Goal: Task Accomplishment & Management: Use online tool/utility

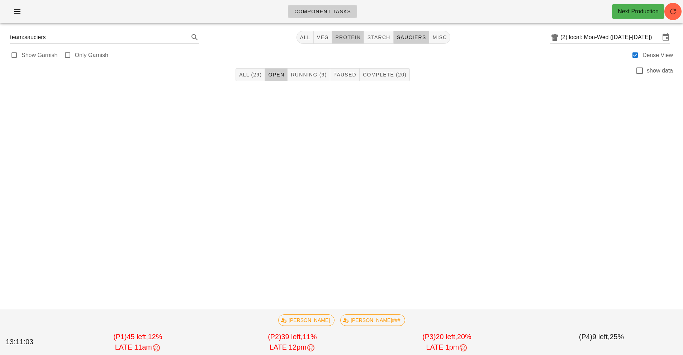
click at [352, 35] on span "protein" at bounding box center [348, 37] width 26 height 6
type input "team:protein"
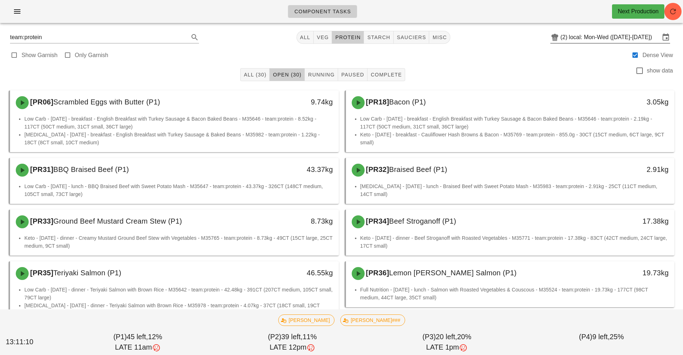
click at [607, 39] on input "local: Mon-Wed ([DATE]-[DATE])" at bounding box center [614, 37] width 91 height 11
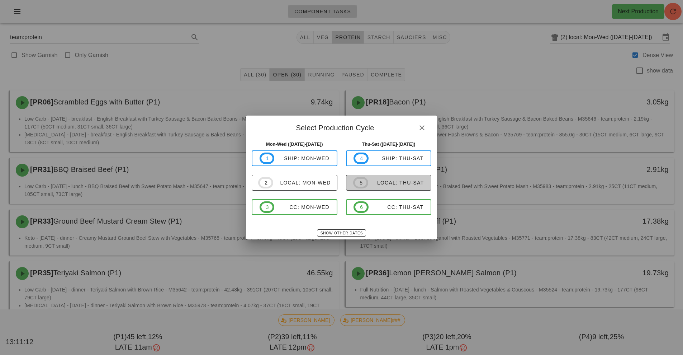
click at [406, 183] on div "local: Thu-Sat" at bounding box center [396, 183] width 56 height 6
type input "local: Thu-Sat ([DATE]-[DATE])"
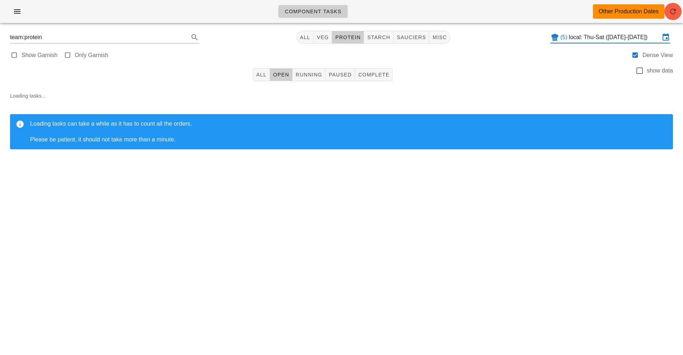
click at [673, 14] on icon "button" at bounding box center [673, 11] width 9 height 9
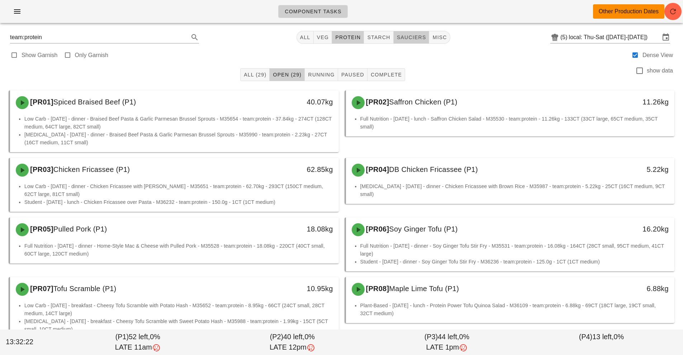
click at [417, 41] on button "sauciers" at bounding box center [412, 37] width 36 height 13
type input "team:sauciers"
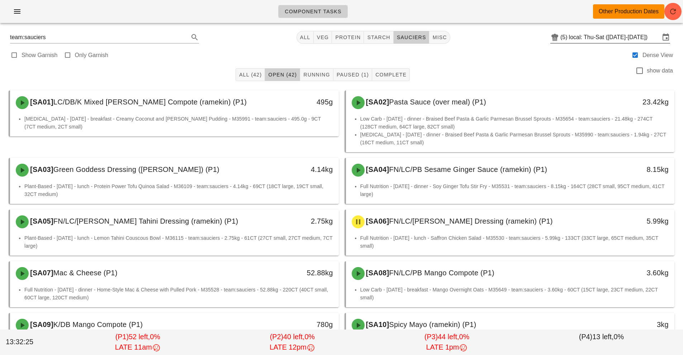
click at [589, 38] on input "local: Thu-Sat ([DATE]-[DATE])" at bounding box center [614, 37] width 91 height 11
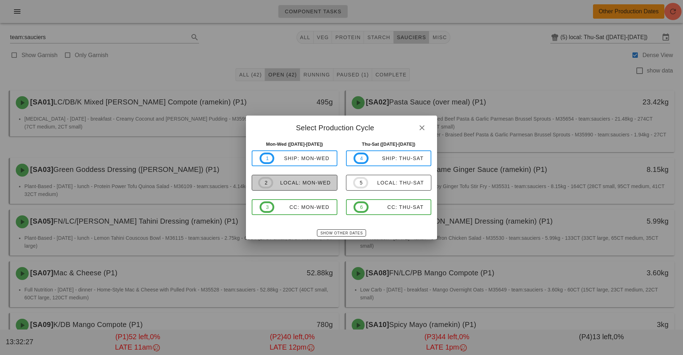
click at [285, 189] on button "2 local: Mon-Wed" at bounding box center [295, 183] width 86 height 16
type input "local: Mon-Wed ([DATE]-[DATE])"
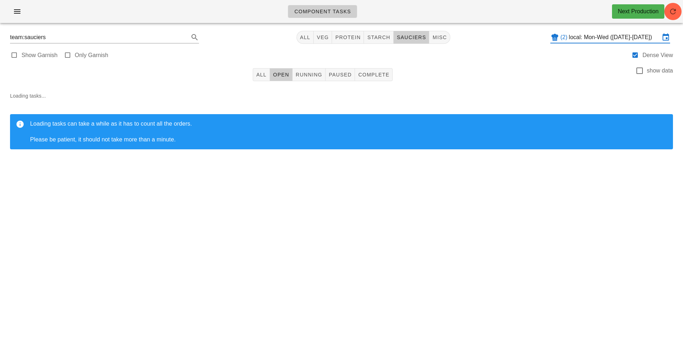
click at [558, 218] on div "Component Tasks Next Production team:sauciers All veg protein starch sauciers m…" at bounding box center [341, 177] width 683 height 355
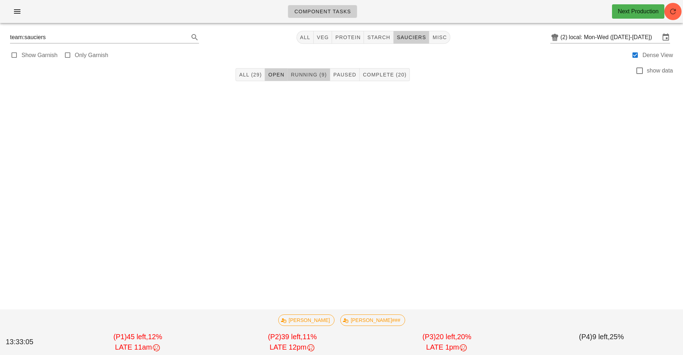
click at [303, 80] on button "Running (9)" at bounding box center [309, 74] width 42 height 13
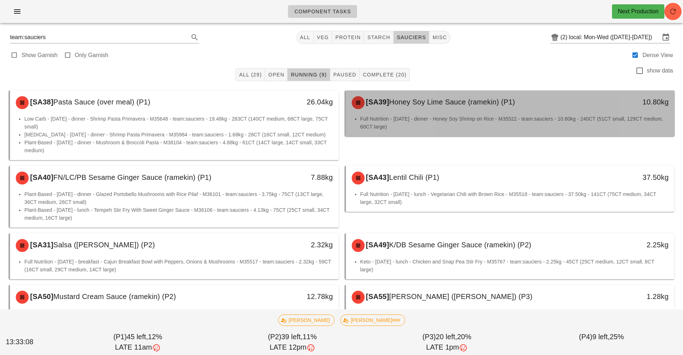
click at [506, 123] on li "Full Nutrition - [DATE] - dinner - Honey Soy Shrimp on Rice - M35522 - team:sau…" at bounding box center [515, 123] width 309 height 16
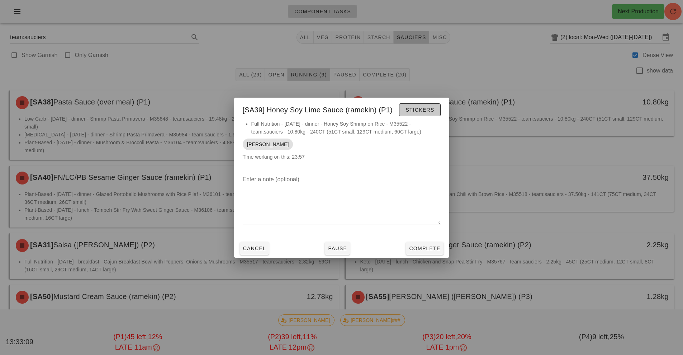
click at [440, 106] on button "Stickers" at bounding box center [419, 109] width 41 height 13
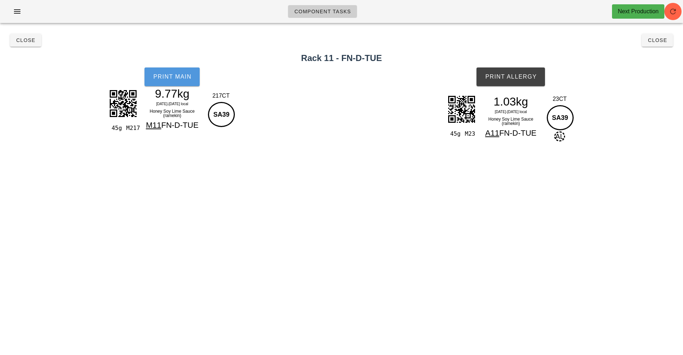
click at [181, 85] on button "Print Main" at bounding box center [172, 76] width 55 height 19
click at [517, 84] on button "Print Allergy" at bounding box center [511, 76] width 69 height 19
click at [651, 42] on span "Close" at bounding box center [658, 40] width 20 height 6
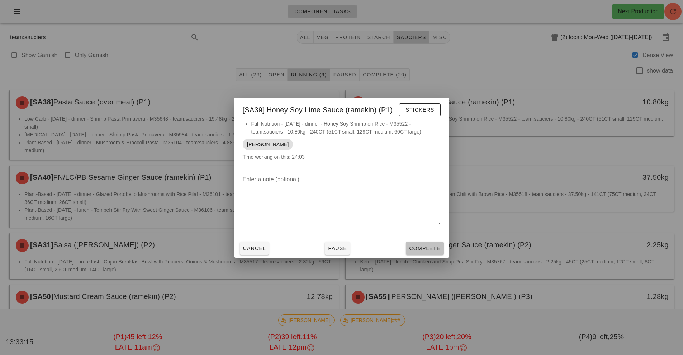
click at [428, 249] on span "Complete" at bounding box center [425, 248] width 32 height 6
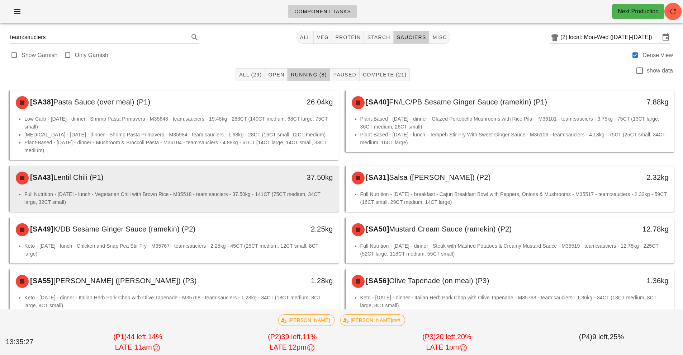
click at [271, 195] on li "Full Nutrition - [DATE] - lunch - Vegetarian Chili with Brown Rice - M35518 - t…" at bounding box center [178, 198] width 309 height 16
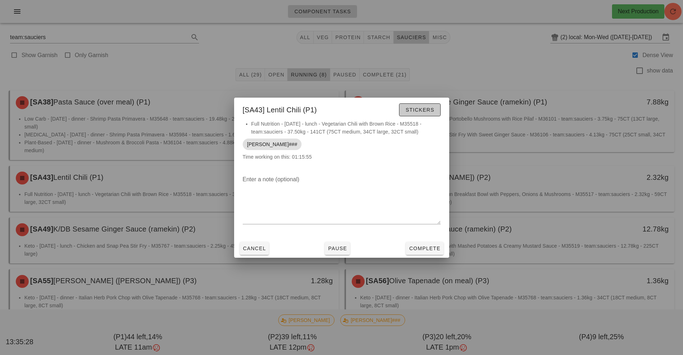
click at [414, 110] on span "Stickers" at bounding box center [419, 110] width 29 height 6
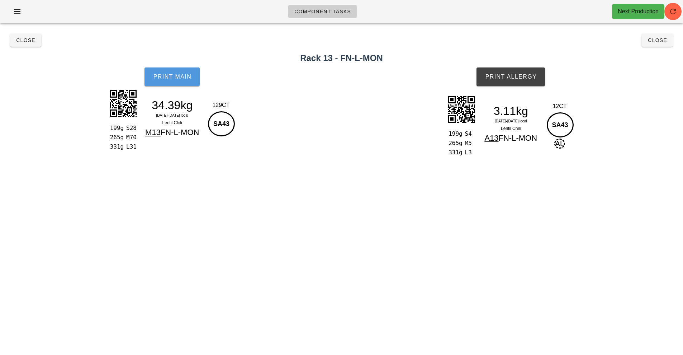
click at [172, 79] on span "Print Main" at bounding box center [172, 77] width 39 height 6
click at [177, 77] on span "Print Main" at bounding box center [172, 77] width 39 height 6
click at [513, 75] on span "Print Allergy" at bounding box center [511, 77] width 52 height 6
click at [24, 37] on span "Close" at bounding box center [26, 40] width 20 height 6
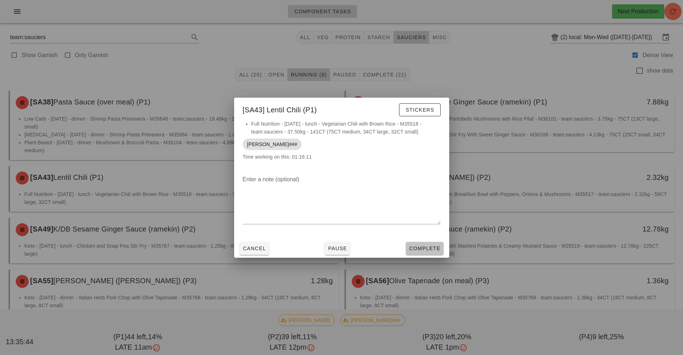
click at [426, 245] on span "Complete" at bounding box center [425, 248] width 32 height 6
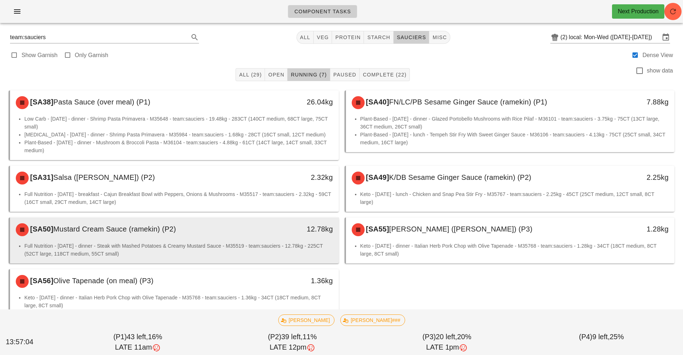
click at [259, 256] on li "Full Nutrition - [DATE] - dinner - Steak with Mashed Potatoes & Creamy Mustard …" at bounding box center [178, 250] width 309 height 16
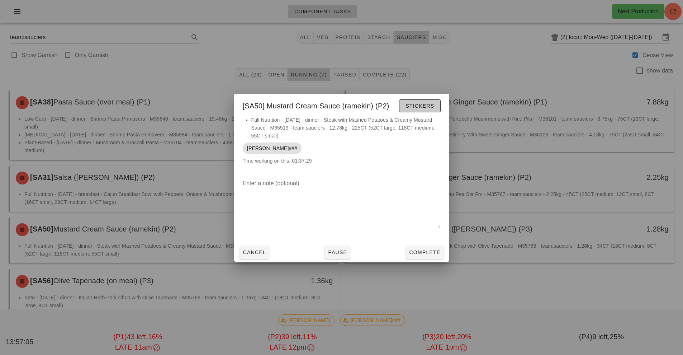
click at [430, 110] on button "Stickers" at bounding box center [419, 105] width 41 height 13
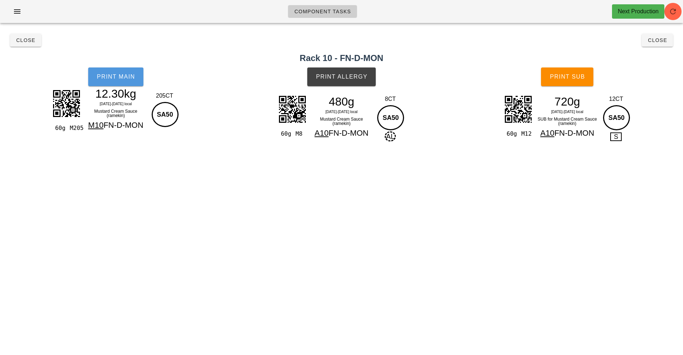
click at [124, 76] on span "Print Main" at bounding box center [115, 77] width 39 height 6
click at [119, 82] on button "Print Main" at bounding box center [115, 76] width 55 height 19
click at [345, 75] on span "Print Allergy" at bounding box center [342, 77] width 52 height 6
click at [573, 78] on span "Print Sub" at bounding box center [568, 77] width 36 height 6
click at [27, 41] on span "Close" at bounding box center [26, 40] width 20 height 6
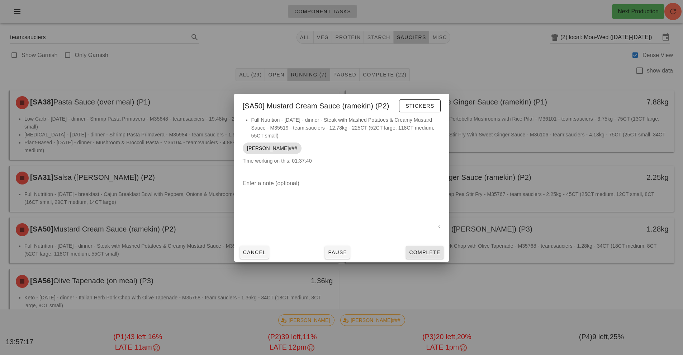
click at [430, 250] on span "Complete" at bounding box center [425, 252] width 32 height 6
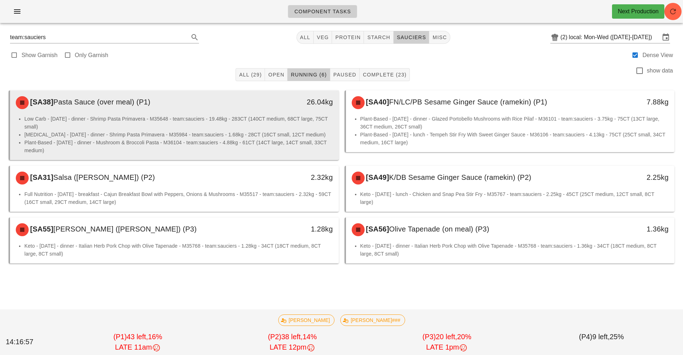
click at [259, 126] on li "Low Carb - [DATE] - dinner - Shrimp Pasta Primavera - M35648 - team:sauciers - …" at bounding box center [178, 123] width 309 height 16
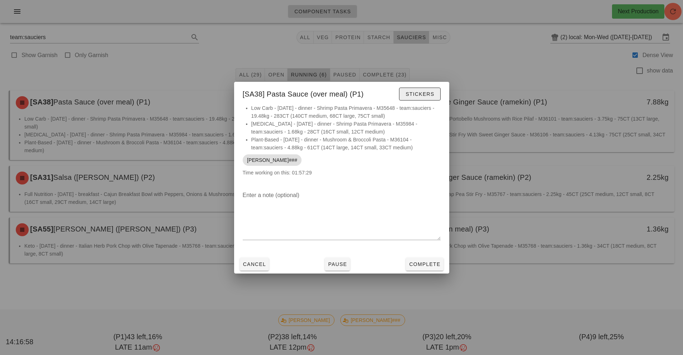
click at [423, 92] on span "Stickers" at bounding box center [419, 94] width 29 height 6
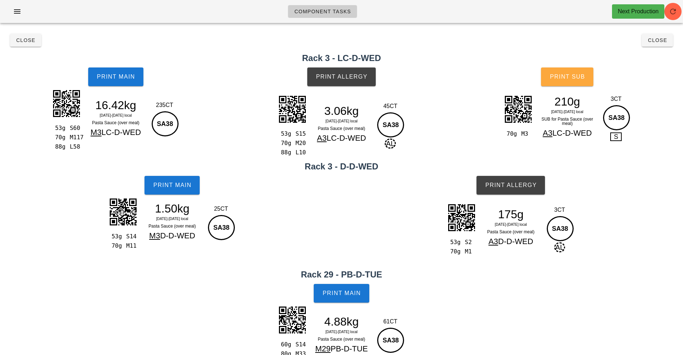
click at [572, 80] on button "Print Sub" at bounding box center [567, 76] width 52 height 19
click at [566, 75] on span "Print Sub" at bounding box center [568, 77] width 36 height 6
click at [32, 37] on button "Close" at bounding box center [25, 40] width 31 height 13
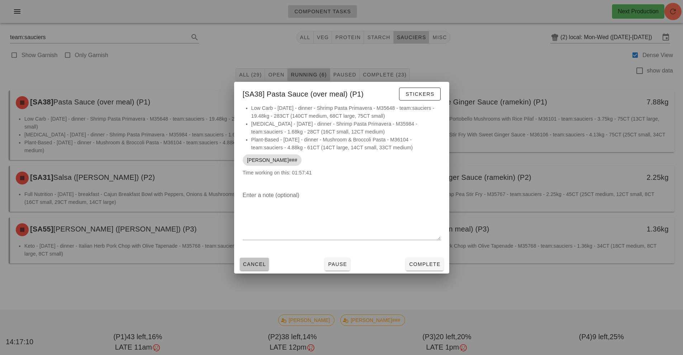
click at [262, 265] on span "Cancel" at bounding box center [255, 264] width 24 height 6
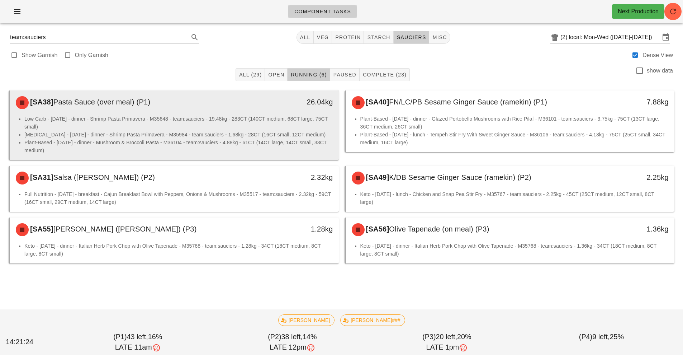
click at [282, 133] on li "[MEDICAL_DATA] - [DATE] - dinner - Shrimp Pasta Primavera - M35984 - team:sauci…" at bounding box center [178, 135] width 309 height 8
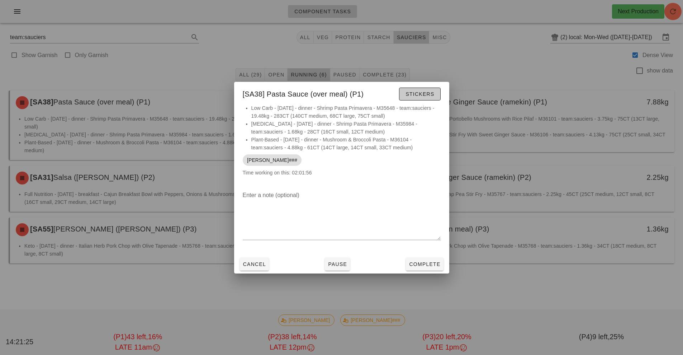
click at [419, 99] on button "Stickers" at bounding box center [419, 94] width 41 height 13
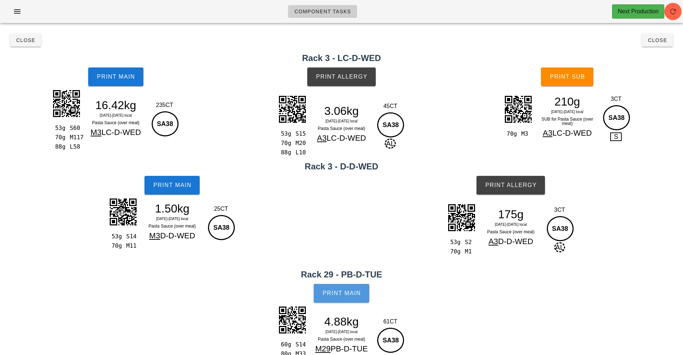
click at [351, 296] on span "Print Main" at bounding box center [341, 293] width 39 height 6
click at [23, 38] on span "Close" at bounding box center [26, 40] width 20 height 6
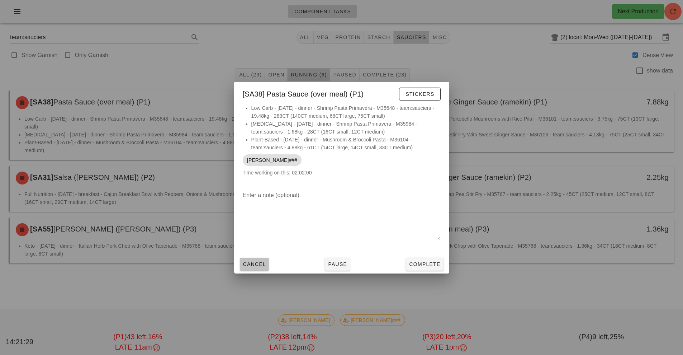
click at [251, 265] on span "Cancel" at bounding box center [255, 264] width 24 height 6
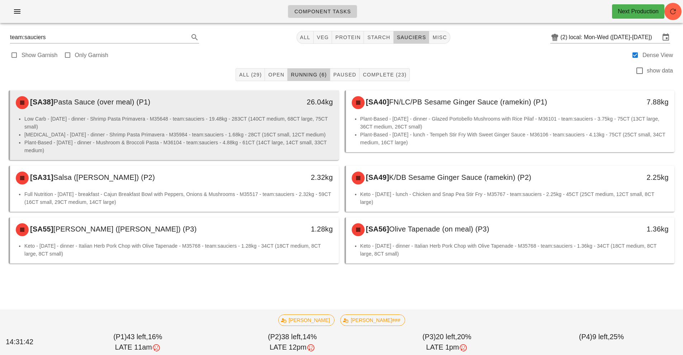
click at [277, 129] on li "Low Carb - [DATE] - dinner - Shrimp Pasta Primavera - M35648 - team:sauciers - …" at bounding box center [178, 123] width 309 height 16
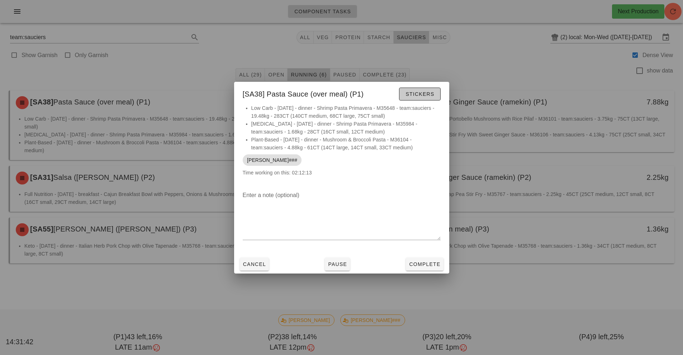
click at [431, 99] on button "Stickers" at bounding box center [419, 94] width 41 height 13
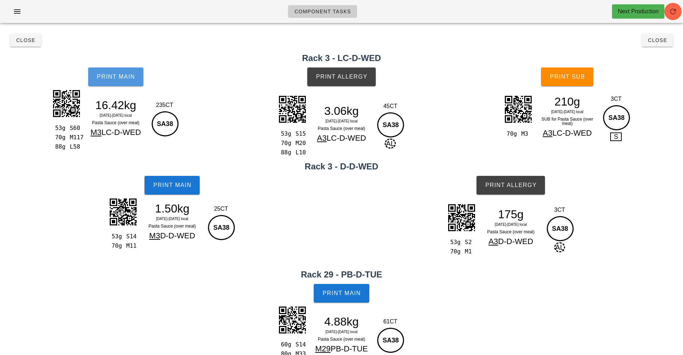
click at [113, 76] on span "Print Main" at bounding box center [115, 77] width 39 height 6
click at [171, 193] on button "Print Main" at bounding box center [172, 185] width 55 height 19
click at [340, 74] on span "Print Allergy" at bounding box center [342, 77] width 52 height 6
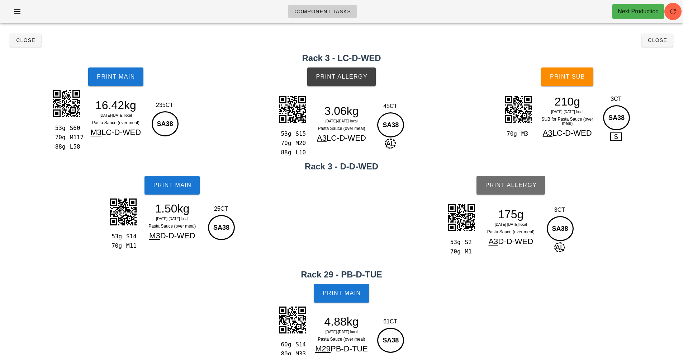
click at [507, 188] on span "Print Allergy" at bounding box center [511, 185] width 52 height 6
click at [22, 39] on span "Close" at bounding box center [26, 40] width 20 height 6
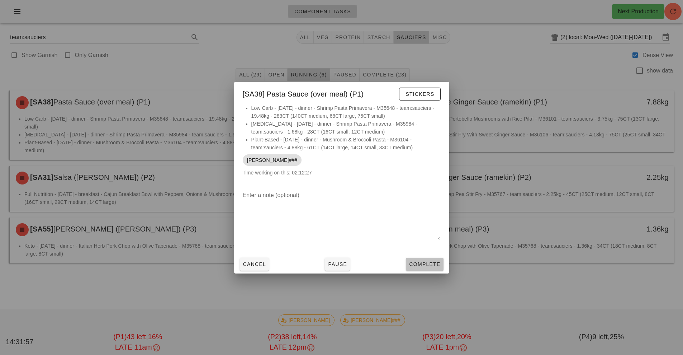
click at [422, 264] on span "Complete" at bounding box center [425, 264] width 32 height 6
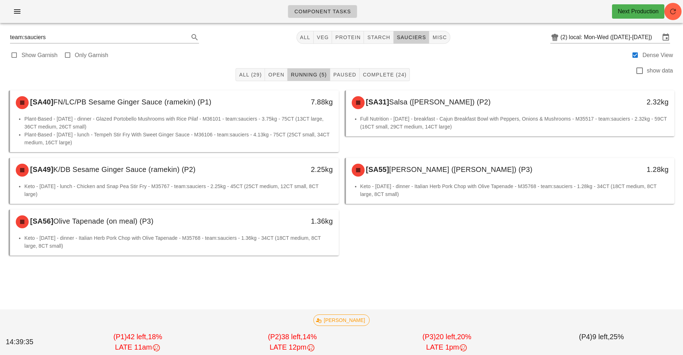
click at [73, 127] on li "Plant-Based - [DATE] - dinner - Glazed Portobello Mushrooms with Rice Pilaf - M…" at bounding box center [178, 123] width 309 height 16
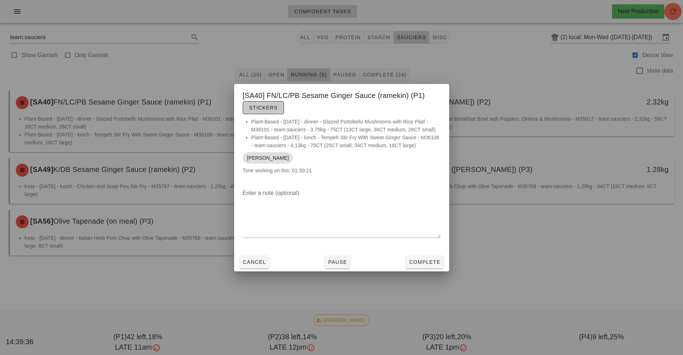
click at [261, 108] on span "Stickers" at bounding box center [263, 108] width 29 height 6
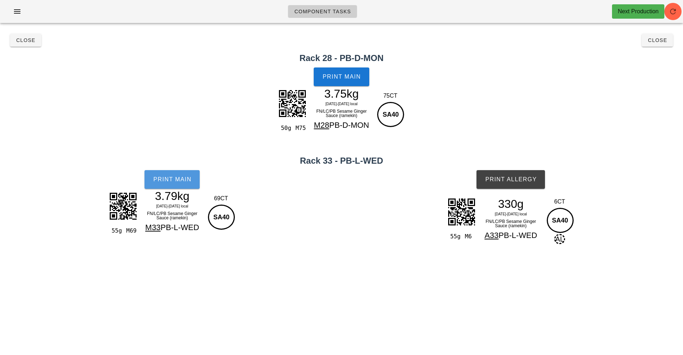
click at [190, 174] on button "Print Main" at bounding box center [172, 179] width 55 height 19
click at [344, 82] on button "Print Main" at bounding box center [341, 76] width 55 height 19
click at [501, 184] on button "Print Allergy" at bounding box center [511, 179] width 69 height 19
click at [662, 43] on span "Close" at bounding box center [658, 40] width 20 height 6
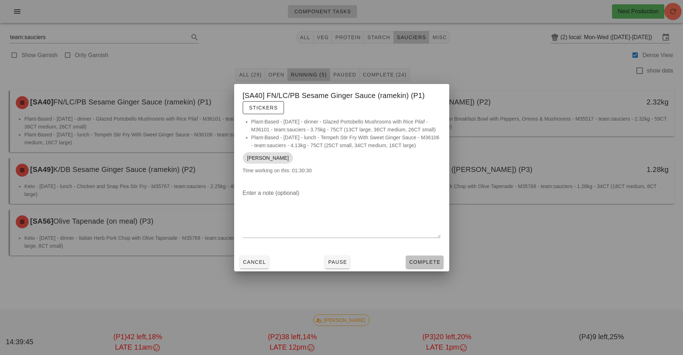
click at [432, 264] on span "Complete" at bounding box center [425, 262] width 32 height 6
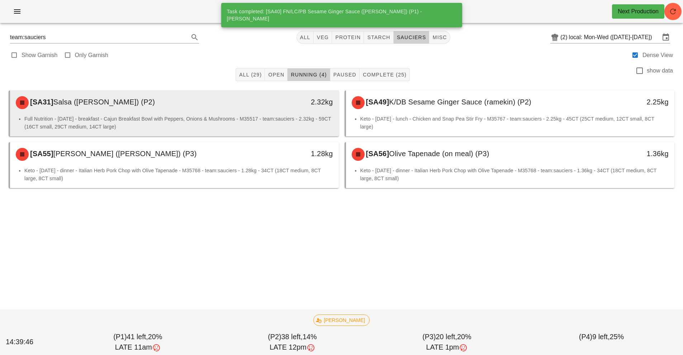
click at [279, 109] on div "2.32kg" at bounding box center [296, 103] width 81 height 22
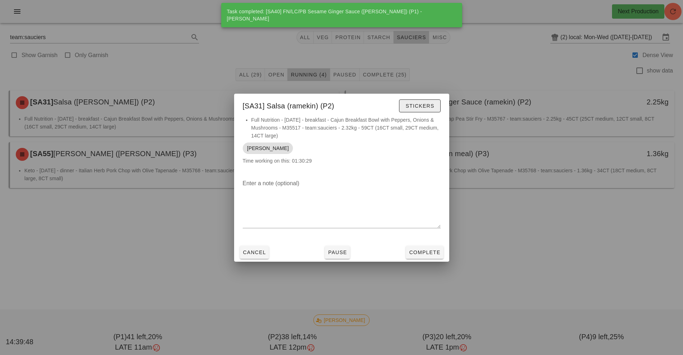
click at [437, 110] on button "Stickers" at bounding box center [419, 105] width 41 height 13
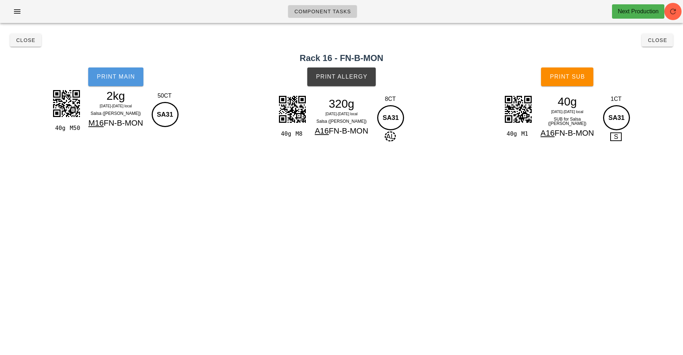
click at [130, 69] on button "Print Main" at bounding box center [115, 76] width 55 height 19
click at [358, 84] on button "Print Allergy" at bounding box center [341, 76] width 69 height 19
click at [567, 80] on button "Print Sub" at bounding box center [567, 76] width 52 height 19
click at [660, 42] on span "Close" at bounding box center [658, 40] width 20 height 6
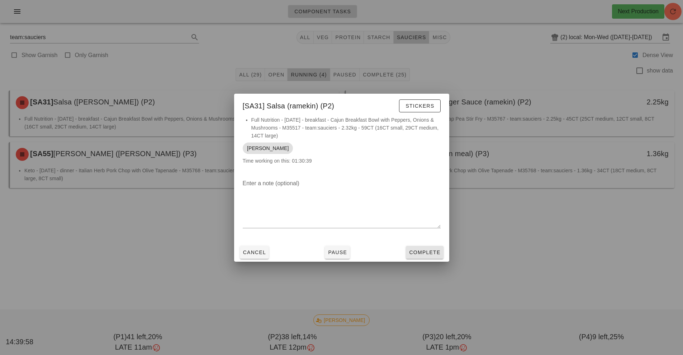
click at [435, 250] on span "Complete" at bounding box center [425, 252] width 32 height 6
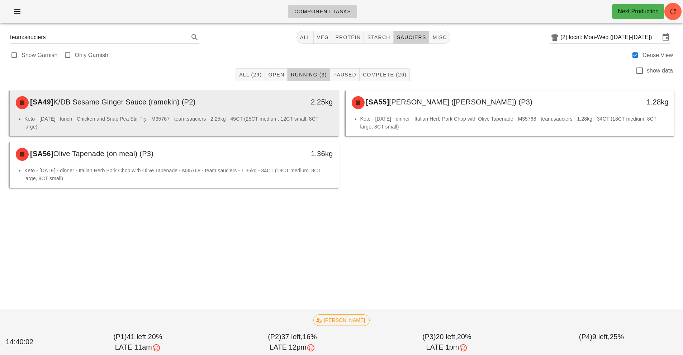
click at [276, 105] on div "2.25kg" at bounding box center [296, 101] width 73 height 11
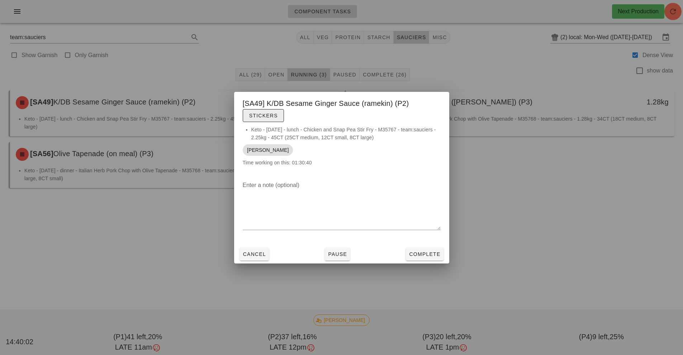
click at [261, 111] on button "Stickers" at bounding box center [263, 115] width 41 height 13
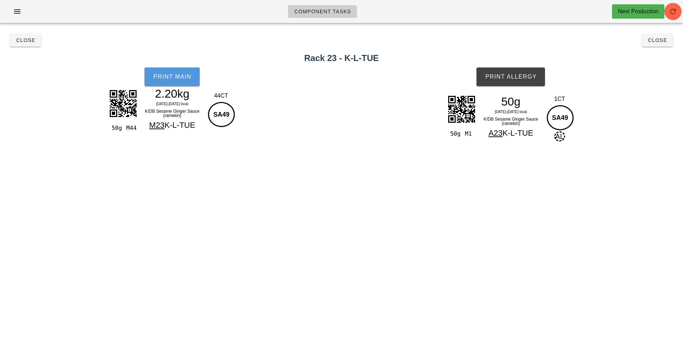
click at [173, 83] on button "Print Main" at bounding box center [172, 76] width 55 height 19
click at [513, 77] on span "Print Allergy" at bounding box center [511, 77] width 52 height 6
click at [656, 41] on span "Close" at bounding box center [658, 40] width 20 height 6
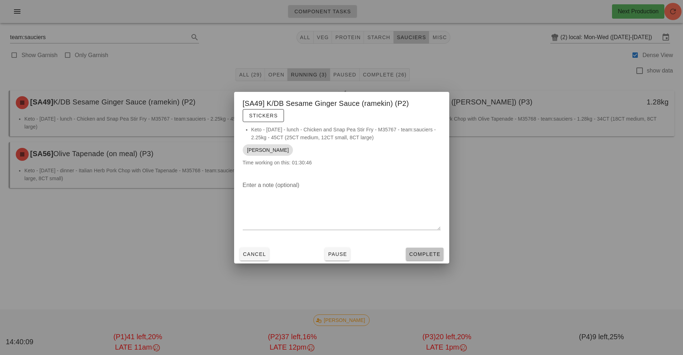
click at [419, 253] on span "Complete" at bounding box center [425, 254] width 32 height 6
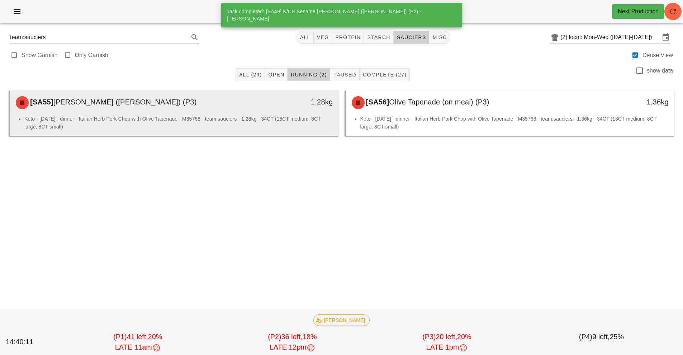
click at [287, 134] on div "Keto - [DATE] - dinner - Italian Herb Pork Chop with Olive Tapenade - M35768 - …" at bounding box center [174, 126] width 329 height 22
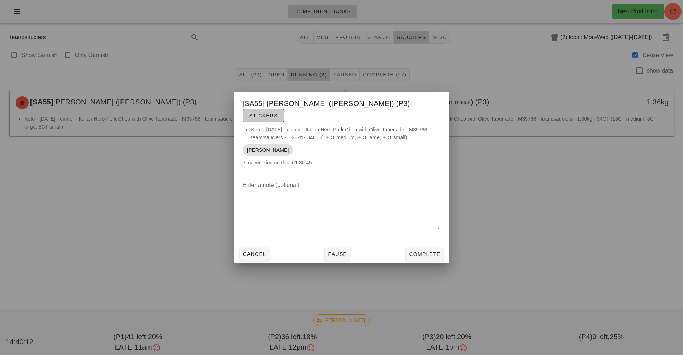
click at [284, 109] on button "Stickers" at bounding box center [263, 115] width 41 height 13
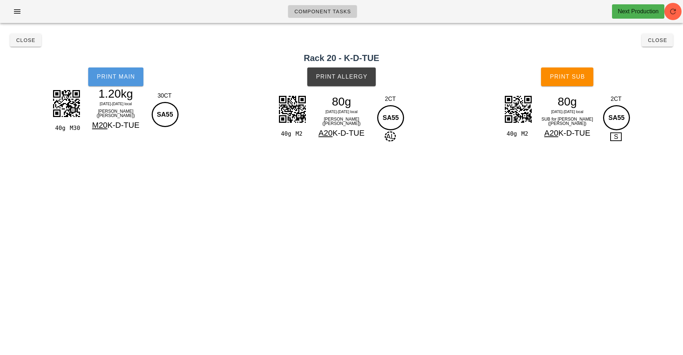
click at [129, 74] on span "Print Main" at bounding box center [115, 77] width 39 height 6
click at [360, 83] on button "Print Allergy" at bounding box center [341, 76] width 69 height 19
click at [559, 81] on button "Print Sub" at bounding box center [567, 76] width 52 height 19
click at [655, 44] on button "Close" at bounding box center [657, 40] width 31 height 13
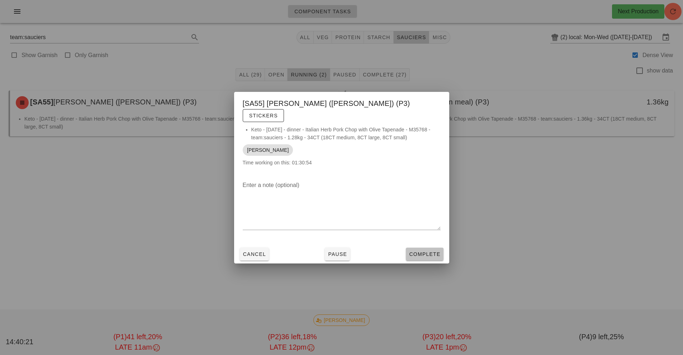
click at [425, 254] on button "Complete" at bounding box center [424, 254] width 37 height 13
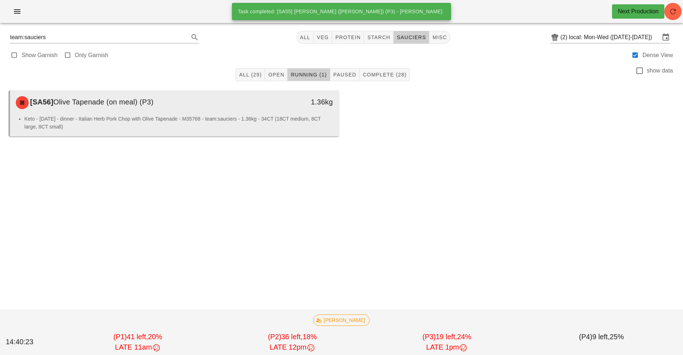
click at [321, 119] on li "Keto - [DATE] - dinner - Italian Herb Pork Chop with Olive Tapenade - M35768 - …" at bounding box center [178, 123] width 309 height 16
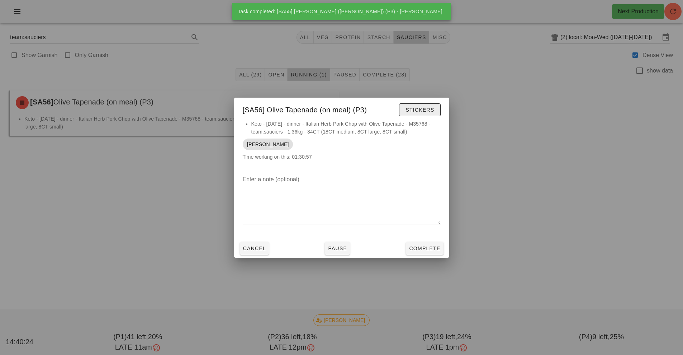
click at [422, 110] on span "Stickers" at bounding box center [419, 110] width 29 height 6
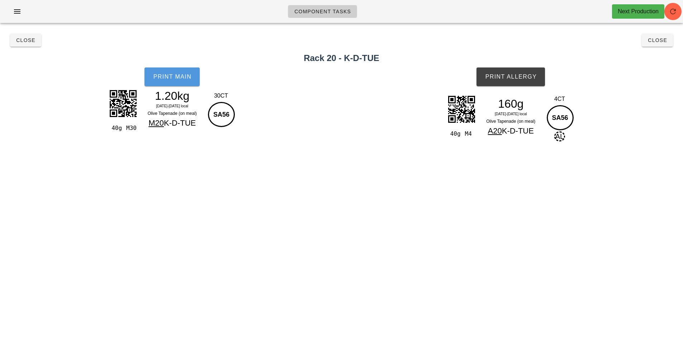
click at [178, 72] on button "Print Main" at bounding box center [172, 76] width 55 height 19
click at [538, 78] on button "Print Allergy" at bounding box center [511, 76] width 69 height 19
click at [663, 40] on span "Close" at bounding box center [658, 40] width 20 height 6
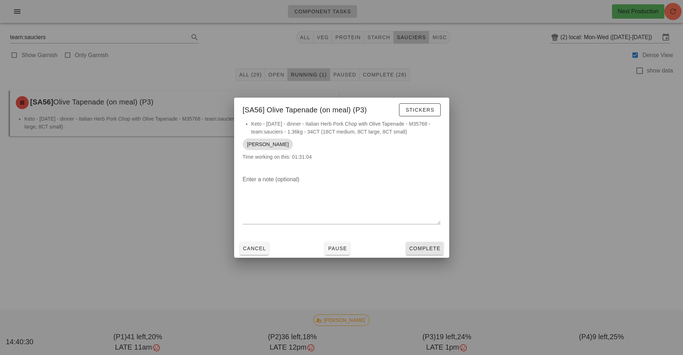
click at [438, 242] on button "Complete" at bounding box center [424, 248] width 37 height 13
